Goal: Information Seeking & Learning: Learn about a topic

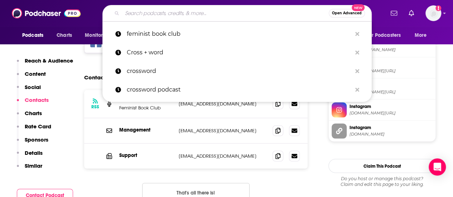
click at [255, 13] on input "Search podcasts, credits, & more..." at bounding box center [225, 13] width 207 height 11
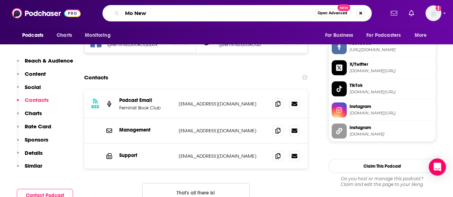
type input "Mo News"
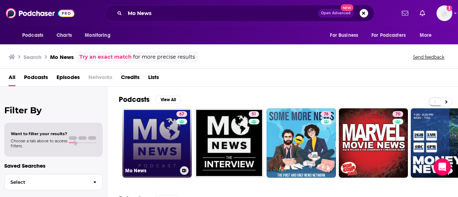
click at [150, 134] on link "67 Mo News" at bounding box center [156, 142] width 69 height 69
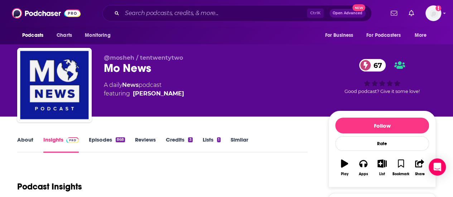
click at [23, 141] on link "About" at bounding box center [25, 144] width 16 height 16
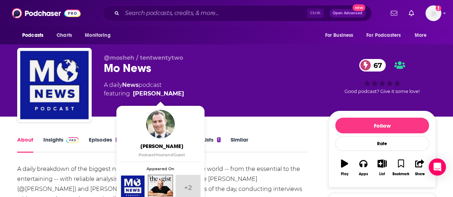
drag, startPoint x: 201, startPoint y: 94, endPoint x: 179, endPoint y: 91, distance: 22.8
click at [179, 91] on div "A daily News podcast featuring [PERSON_NAME]" at bounding box center [210, 89] width 213 height 17
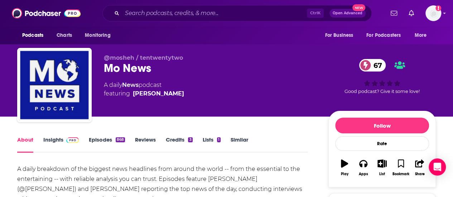
click at [224, 94] on div "A daily News podcast featuring [PERSON_NAME]" at bounding box center [210, 89] width 213 height 17
click at [54, 139] on link "Insights" at bounding box center [60, 144] width 35 height 16
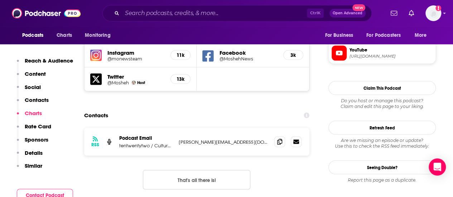
scroll to position [649, 0]
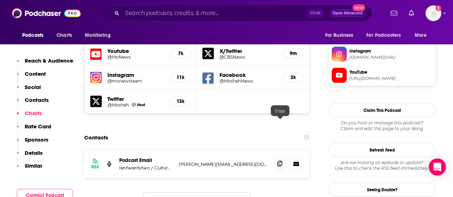
click at [283, 158] on span at bounding box center [279, 163] width 11 height 11
